Goal: Transaction & Acquisition: Book appointment/travel/reservation

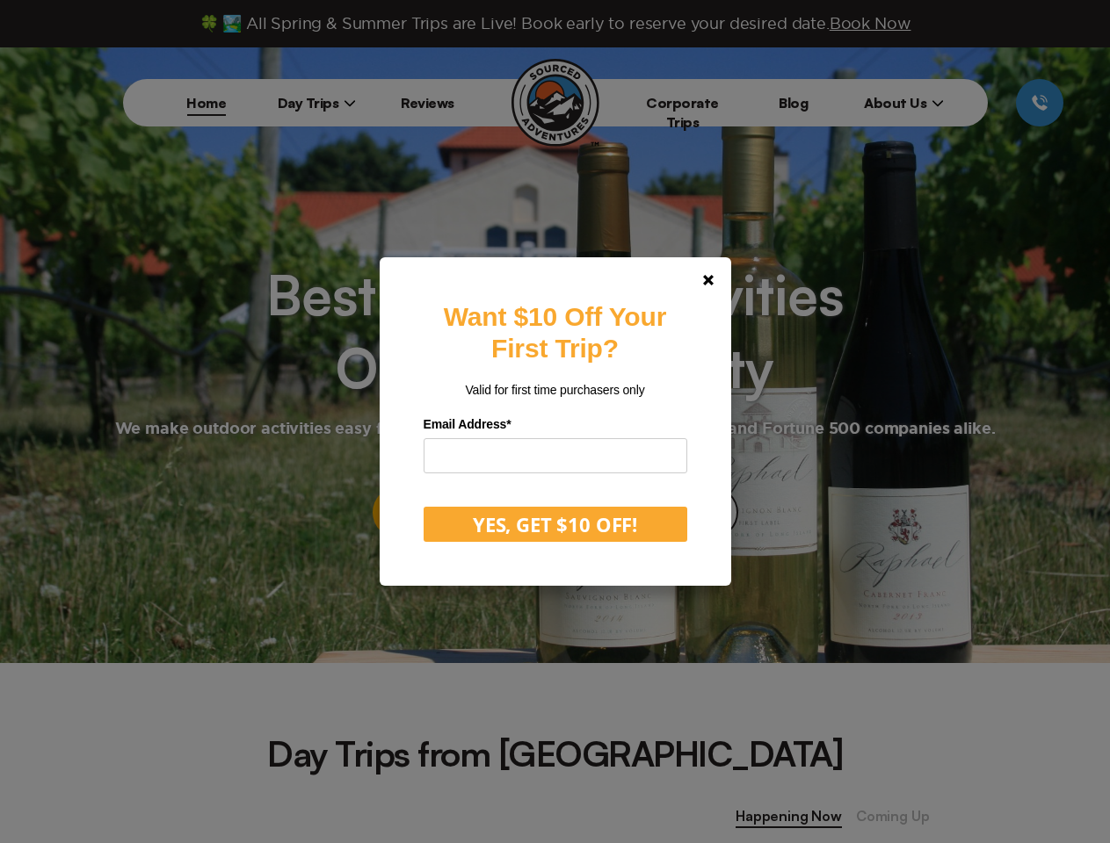
click at [554, 422] on label "Email Address *" at bounding box center [555, 424] width 264 height 27
click at [713, 280] on polygon at bounding box center [708, 280] width 11 height 11
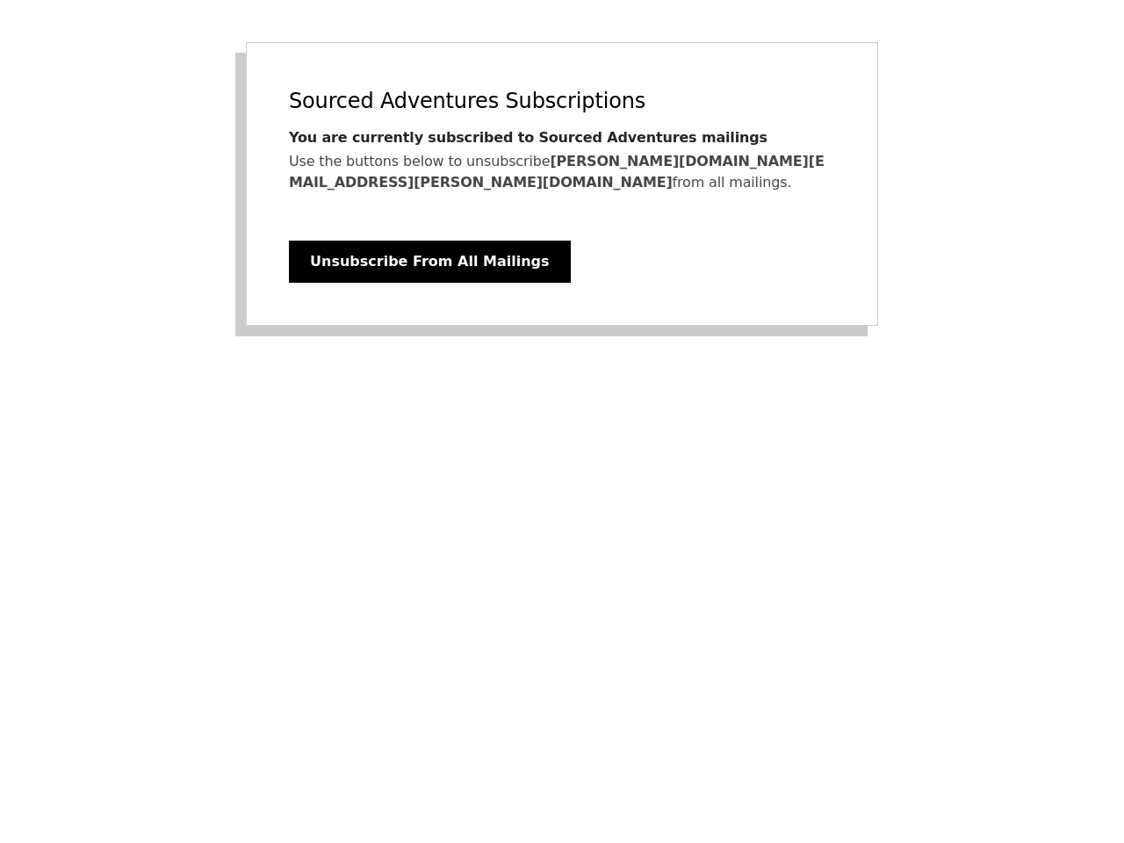
click at [562, 173] on div "Sourced Adventures Subscriptions You are currently subscribed to Sourced Advent…" at bounding box center [562, 184] width 633 height 284
click at [407, 241] on button "Unsubscribe From All Mailings" at bounding box center [430, 262] width 282 height 42
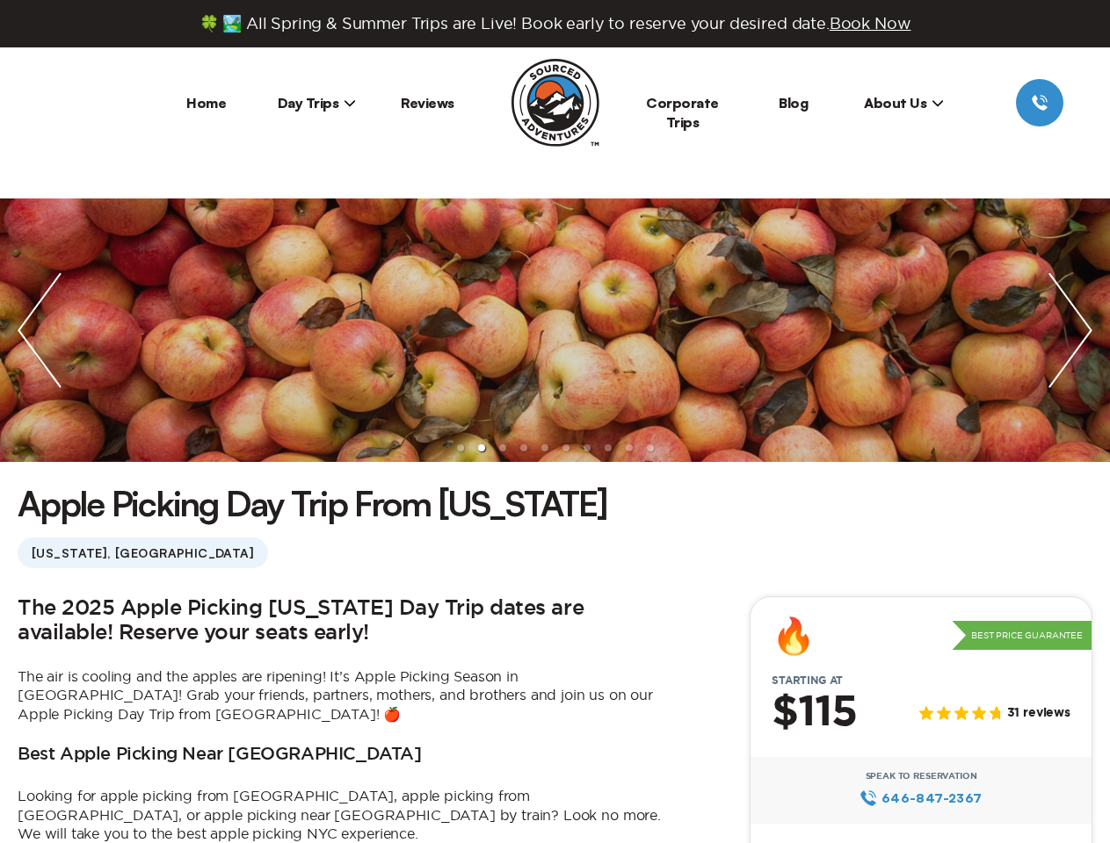
click at [554, 422] on ul at bounding box center [555, 331] width 1110 height 264
click at [875, 23] on span "Book Now" at bounding box center [870, 23] width 82 height 17
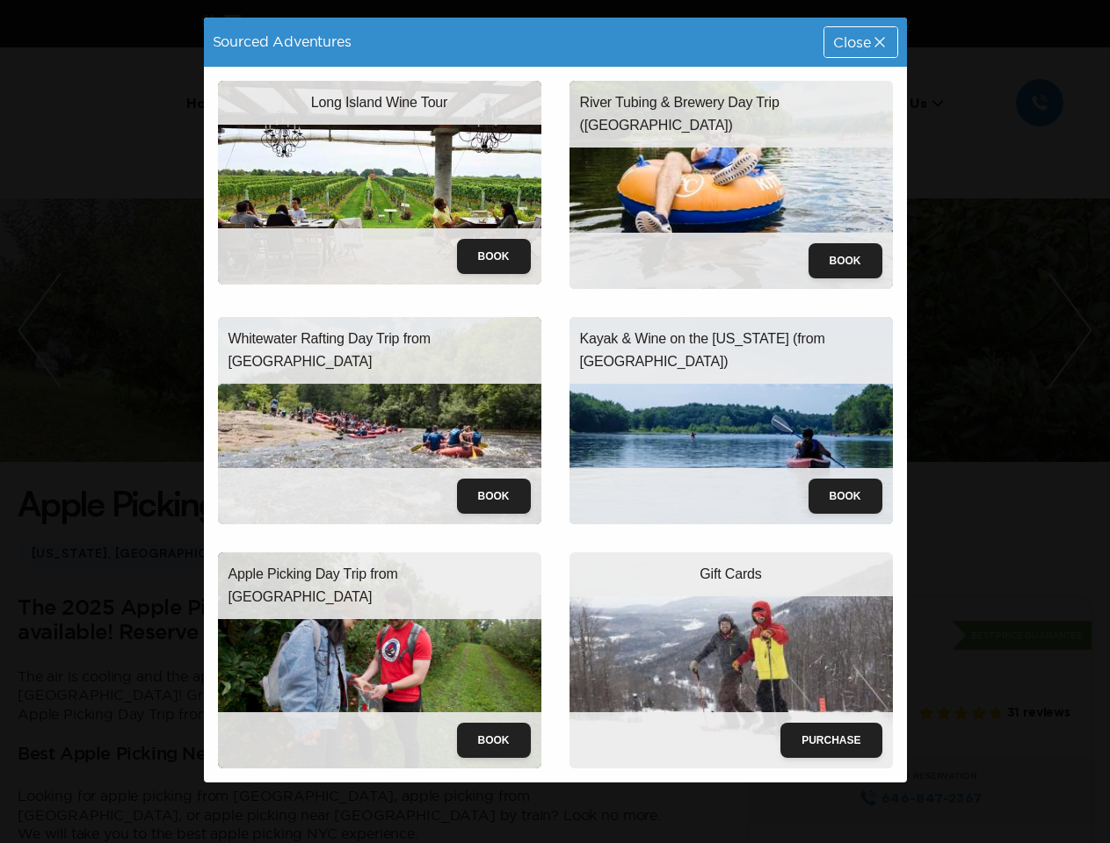
click at [903, 103] on div "River Tubing & Brewery Day Trip ([GEOGRAPHIC_DATA]) Book" at bounding box center [730, 185] width 351 height 236
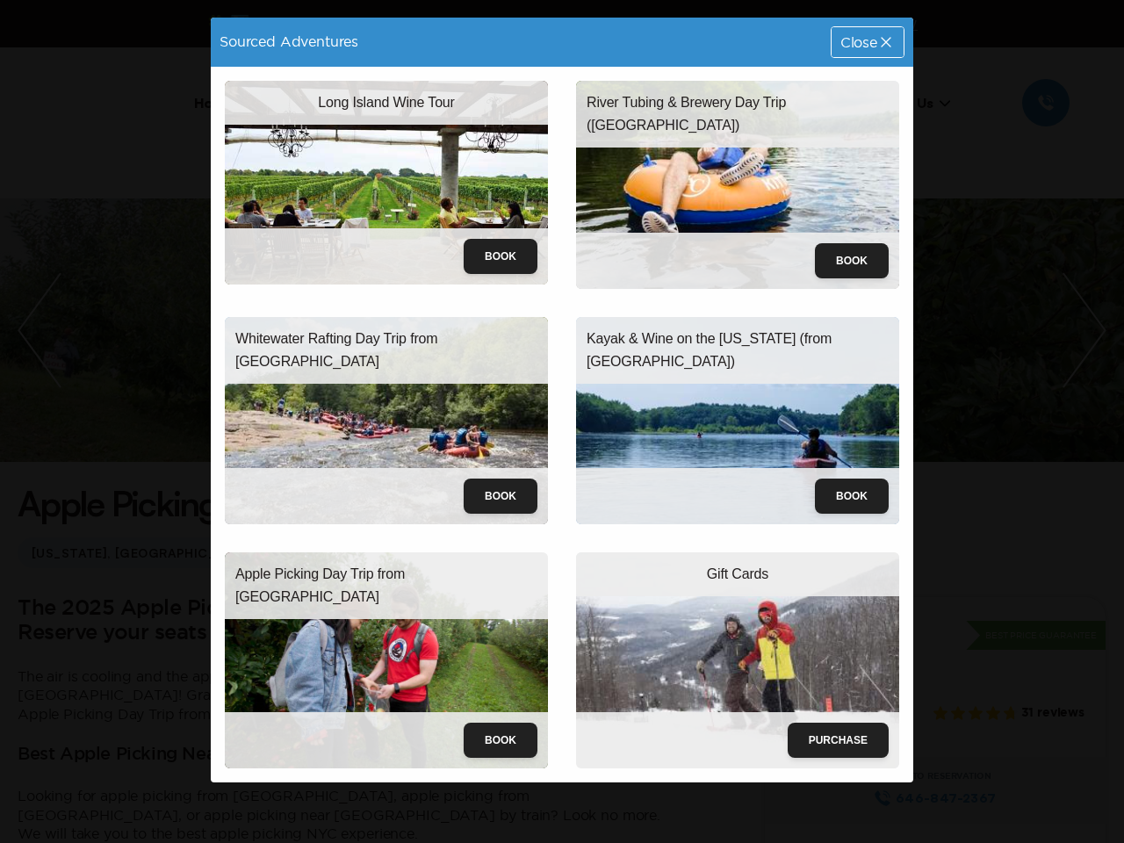
click at [47, 146] on div "Sourced Adventures Close Long Island Wine Tour Book River Tubing & Brewery Day …" at bounding box center [562, 421] width 1124 height 843
click at [40, 330] on div "Sourced Adventures Close Long Island Wine Tour Book River Tubing & Brewery Day …" at bounding box center [562, 421] width 1124 height 843
click at [554, 330] on div "Sourced Adventures Close Long Island Wine Tour Book River Tubing & Brewery Day …" at bounding box center [562, 421] width 1124 height 843
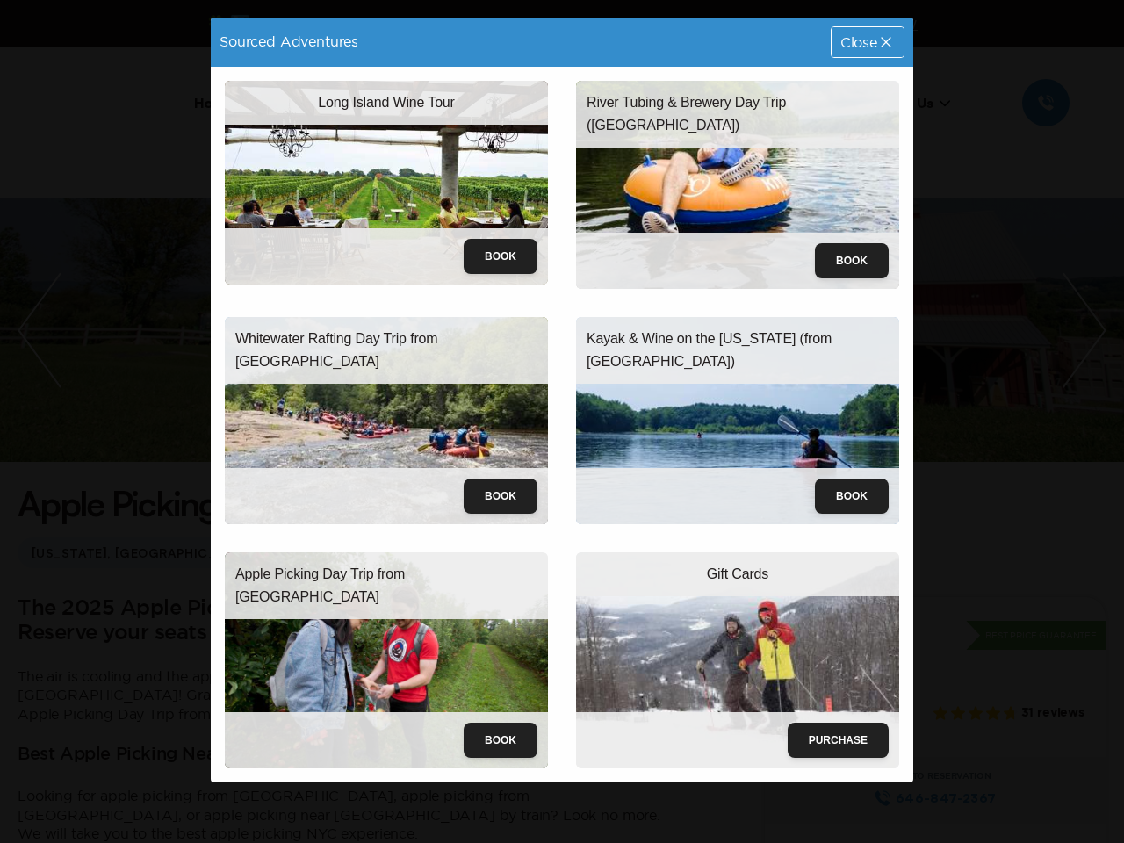
click at [554, 330] on div "Sourced Adventures Close Long Island Wine Tour Book River Tubing & Brewery Day …" at bounding box center [562, 421] width 1124 height 843
